Goal: Task Accomplishment & Management: Manage account settings

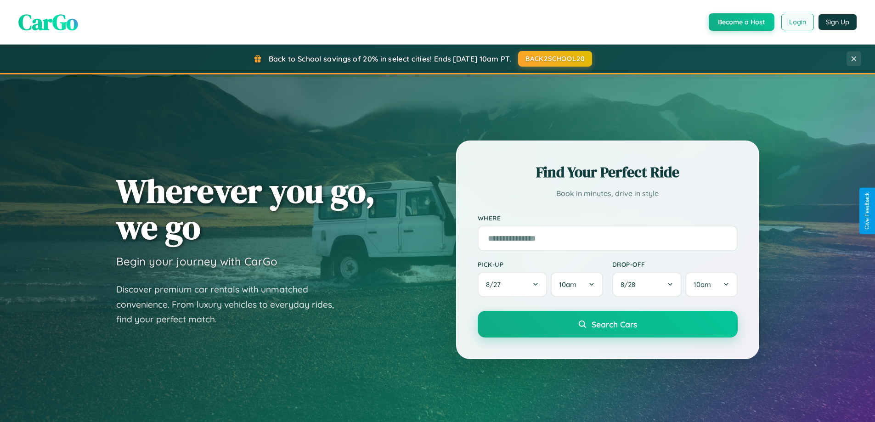
click at [797, 22] on button "Login" at bounding box center [797, 22] width 33 height 17
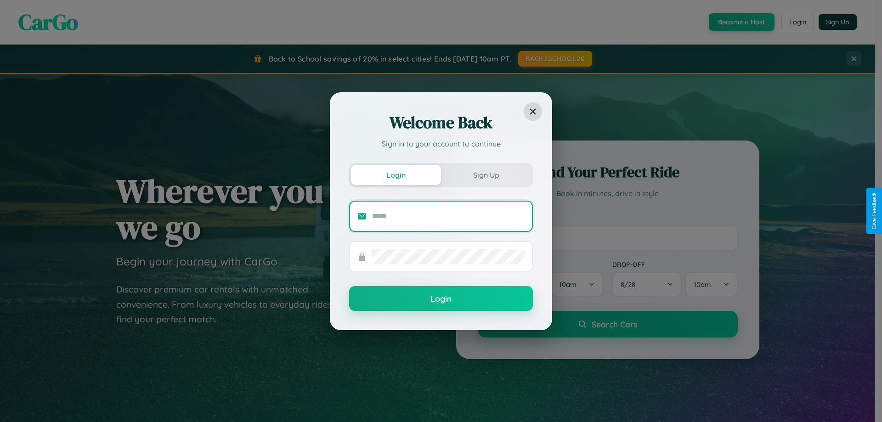
click at [448, 216] on input "text" at bounding box center [448, 216] width 152 height 15
type input "**********"
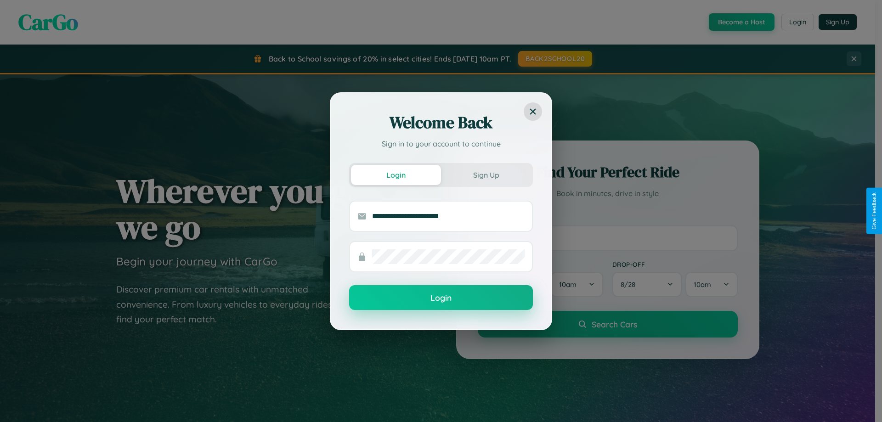
click at [441, 298] on button "Login" at bounding box center [441, 297] width 184 height 25
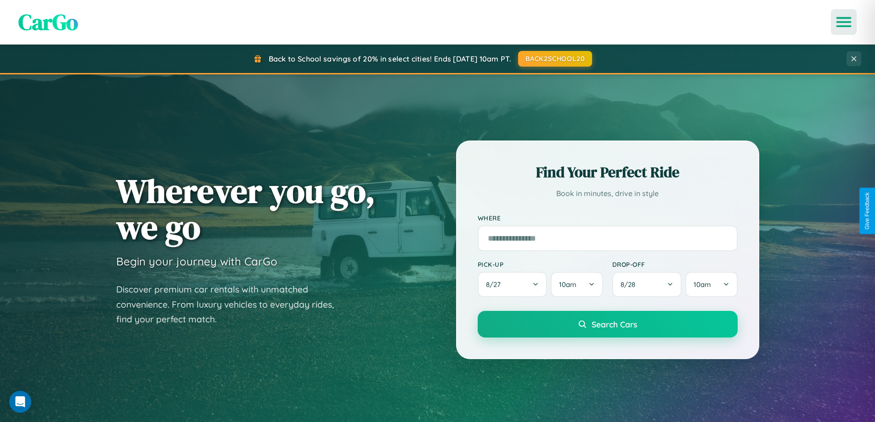
click at [844, 22] on icon "Open menu" at bounding box center [843, 22] width 13 height 8
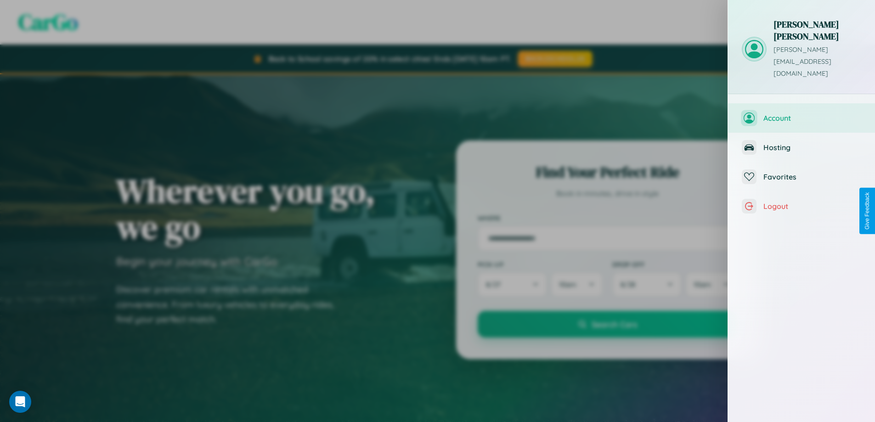
click at [801, 113] on span "Account" at bounding box center [812, 117] width 98 height 9
